Goal: Navigation & Orientation: Find specific page/section

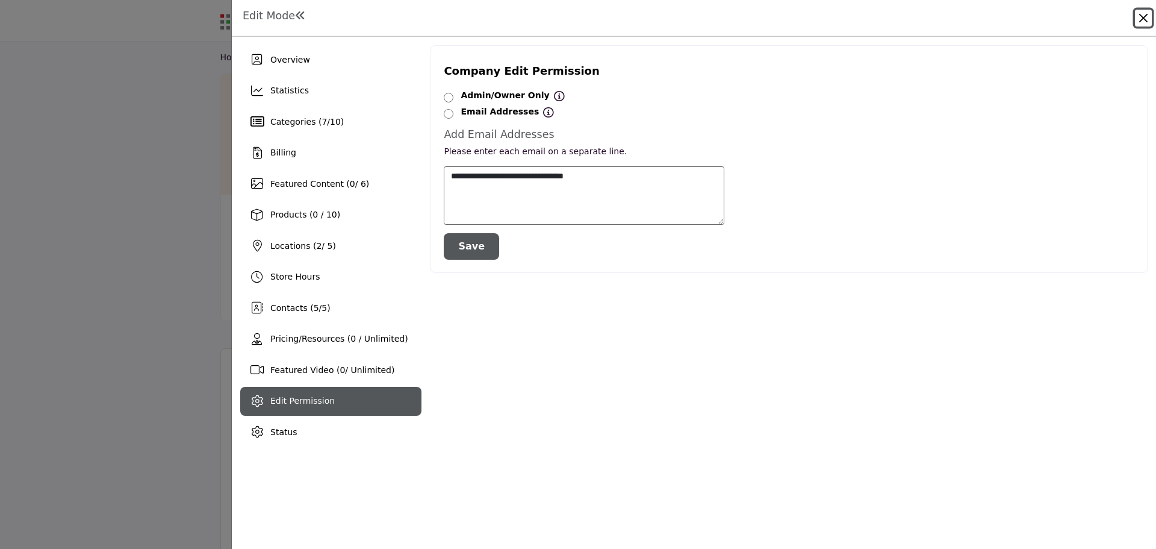
click at [1140, 11] on button "Close" at bounding box center [1143, 18] width 17 height 17
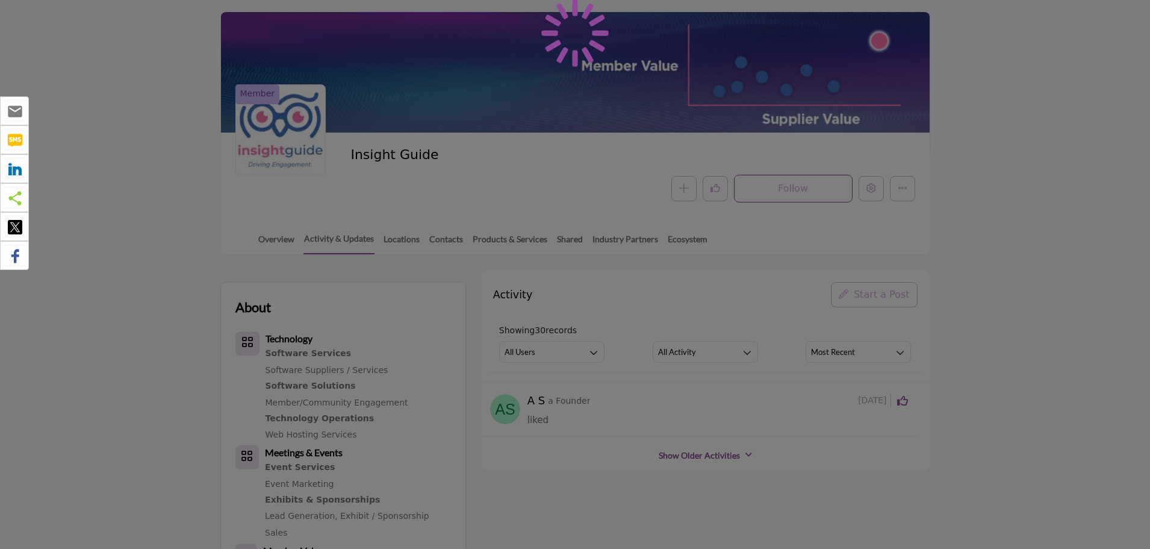
scroll to position [60, 0]
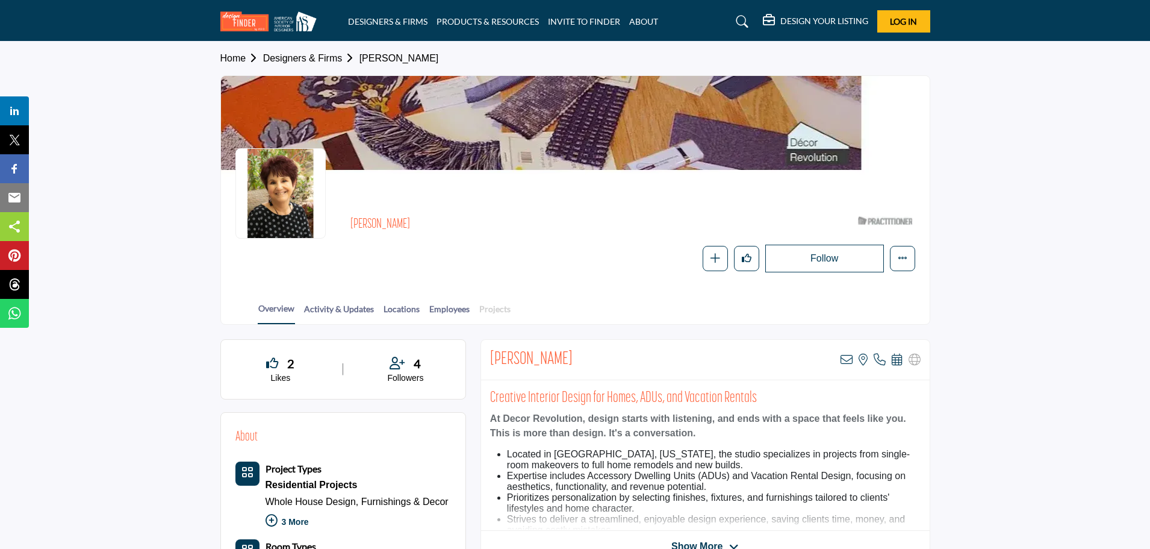
click at [488, 306] on link "Projects" at bounding box center [495, 312] width 33 height 21
